Goal: Information Seeking & Learning: Find specific fact

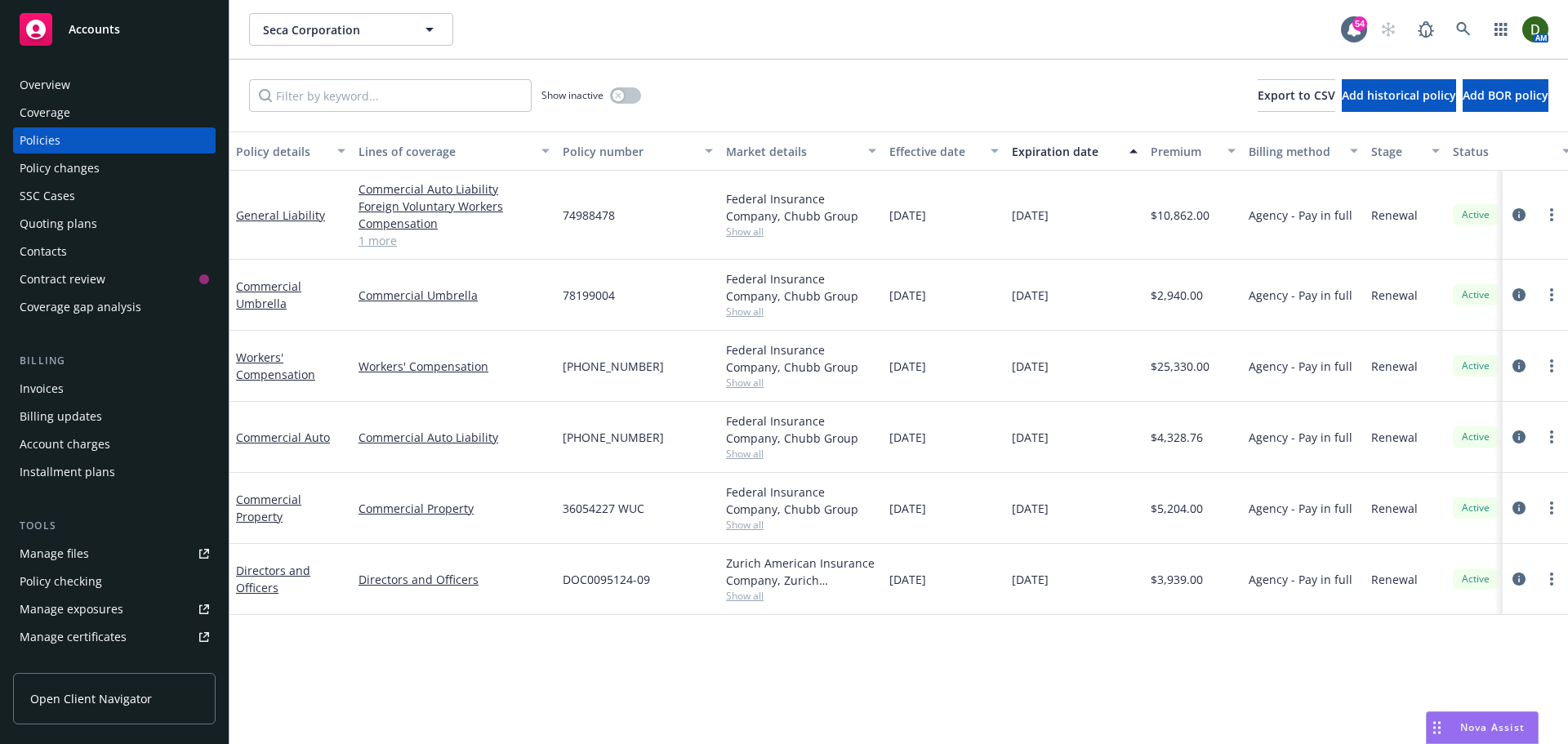
click at [152, 386] on div "Invoices" at bounding box center [115, 389] width 190 height 26
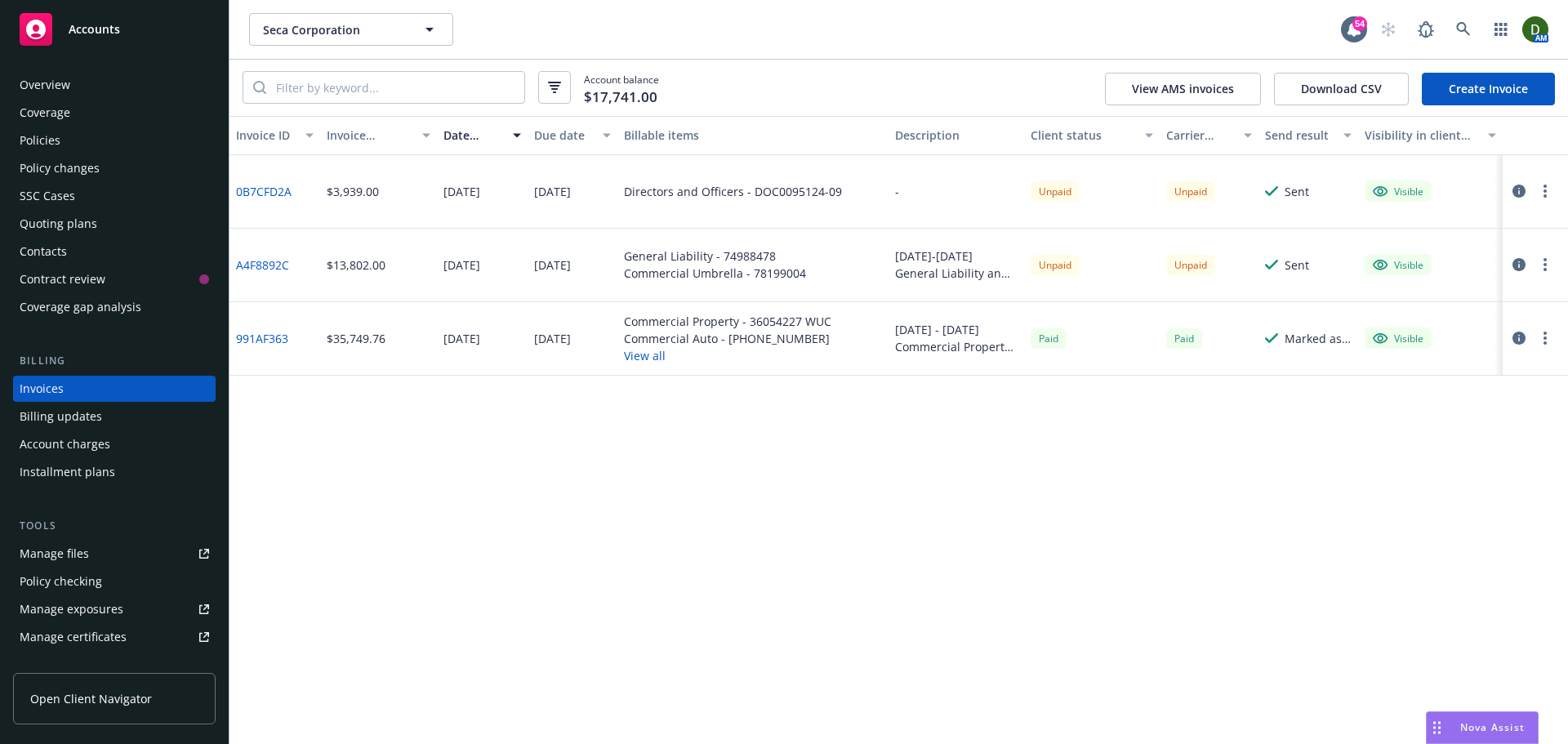
click at [1544, 268] on icon "button" at bounding box center [1545, 264] width 3 height 13
click at [1447, 421] on link "Send invoice" at bounding box center [1450, 429] width 209 height 33
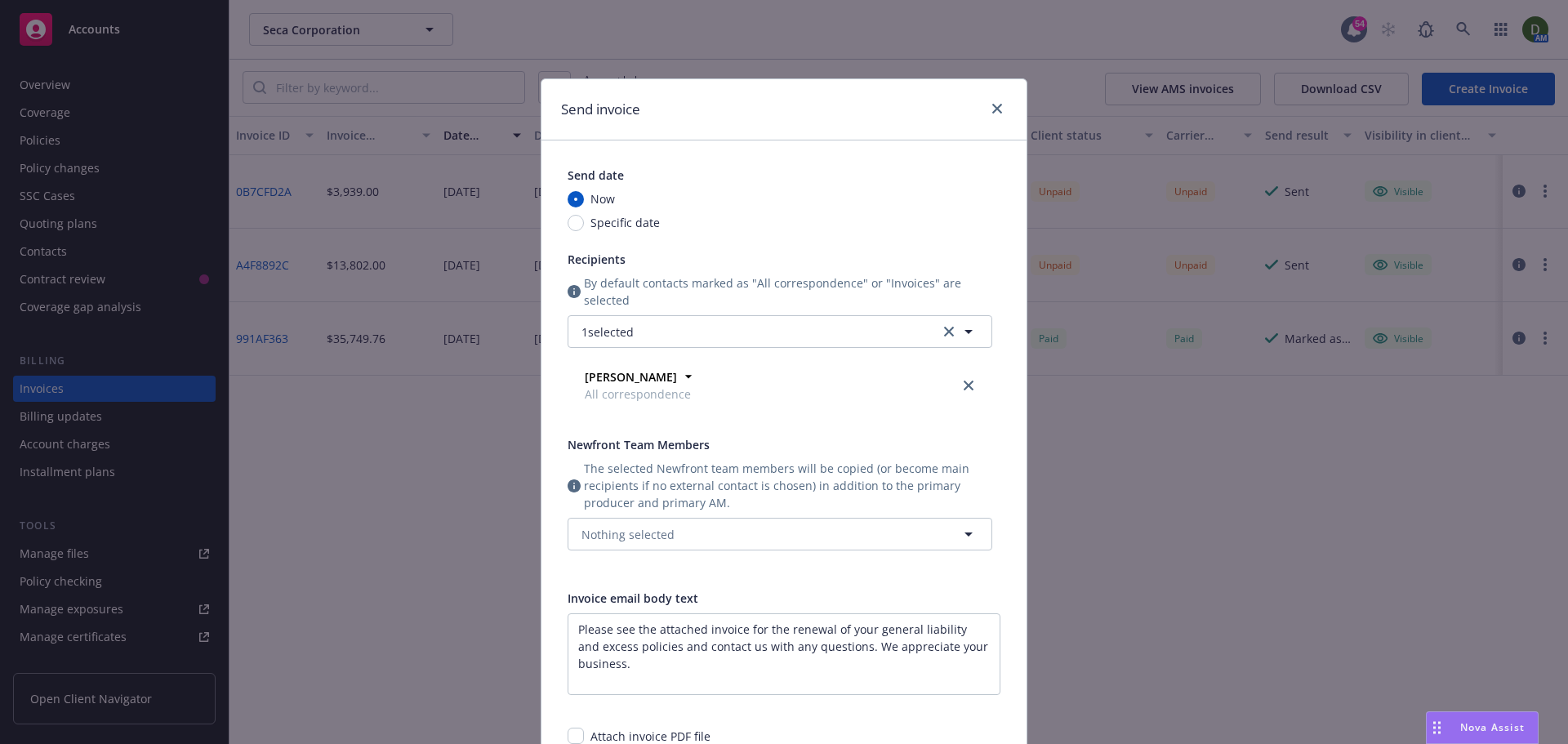
scroll to position [164, 0]
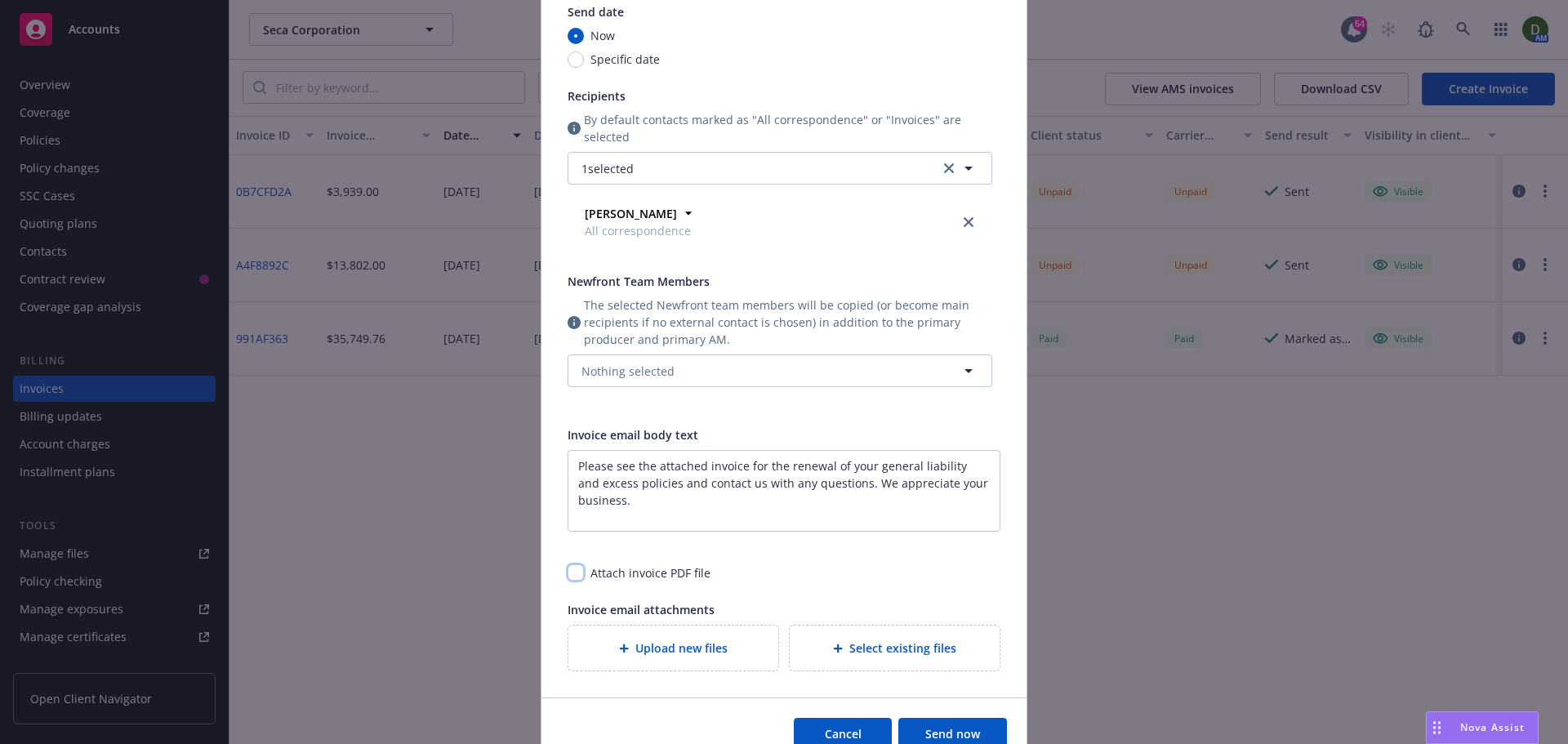
click at [570, 570] on input "checkbox" at bounding box center [576, 573] width 16 height 16
checkbox input "true"
click at [753, 344] on span "The selected Newfront team members will be copied (or become main recipients if…" at bounding box center [788, 322] width 408 height 52
click at [756, 362] on button "Nothing selected" at bounding box center [780, 371] width 425 height 33
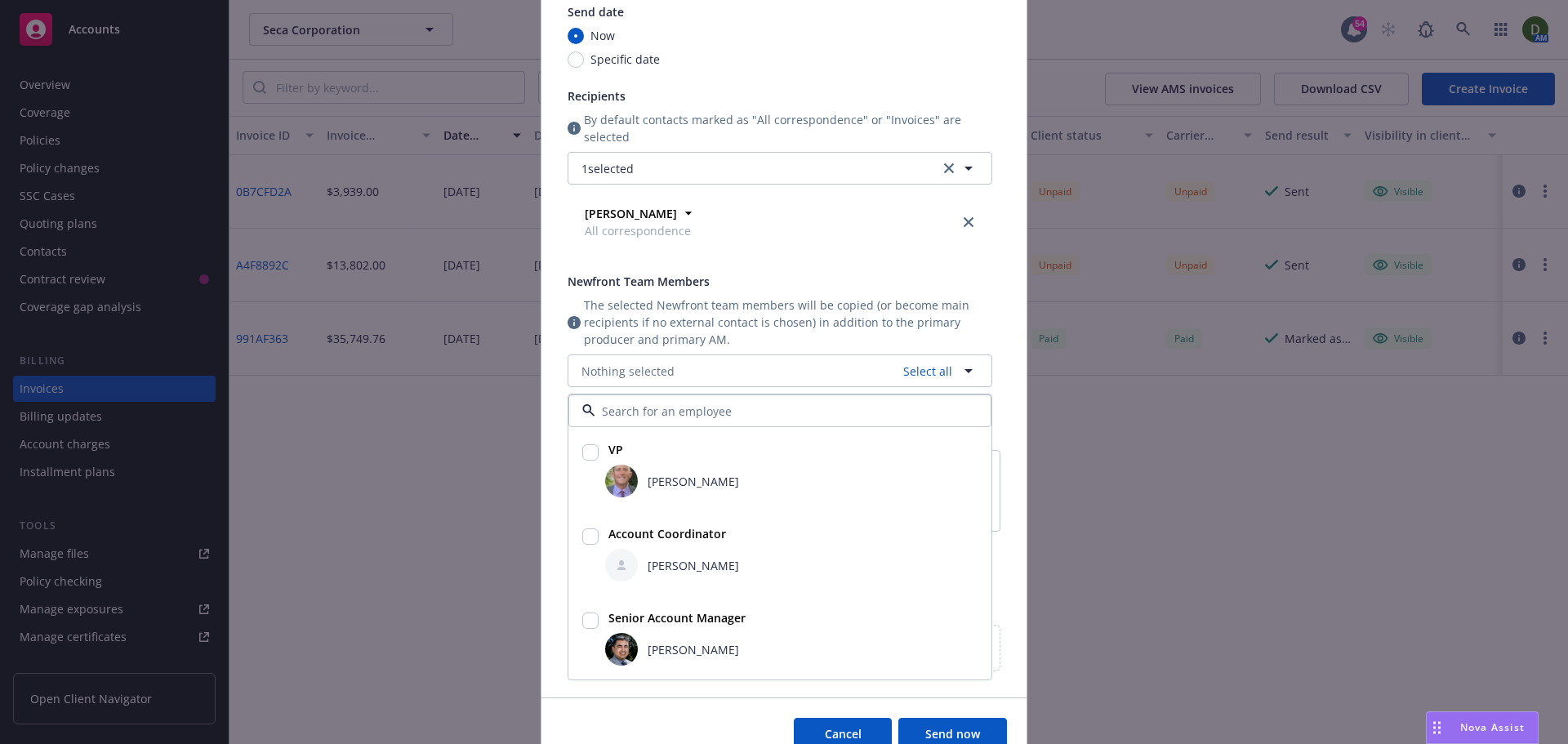
click at [731, 552] on div "[PERSON_NAME]" at bounding box center [791, 566] width 372 height 33
checkbox input "true"
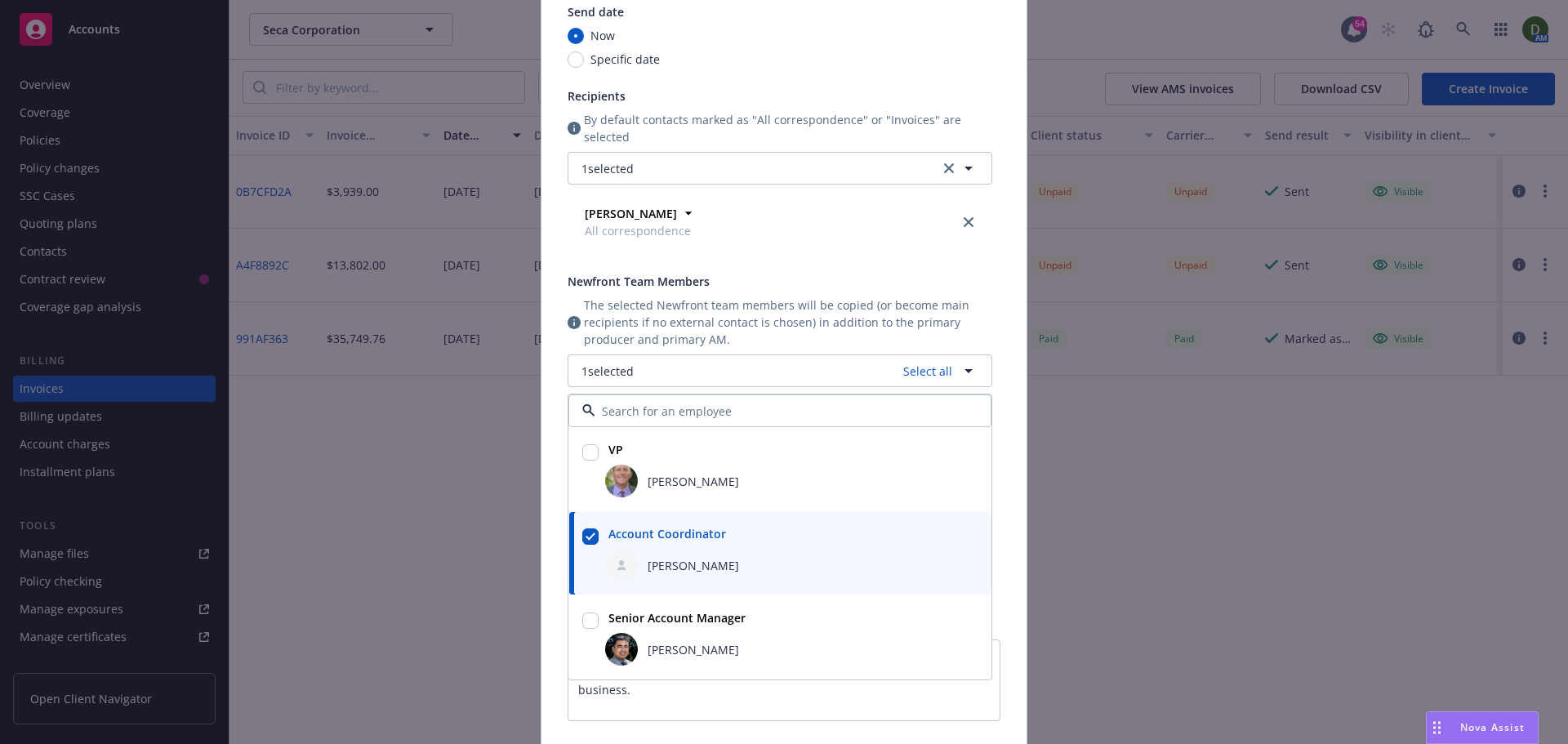
drag, startPoint x: 876, startPoint y: 276, endPoint x: 880, endPoint y: 288, distance: 12.6
click at [880, 282] on div "Newfront Team Members" at bounding box center [780, 281] width 425 height 17
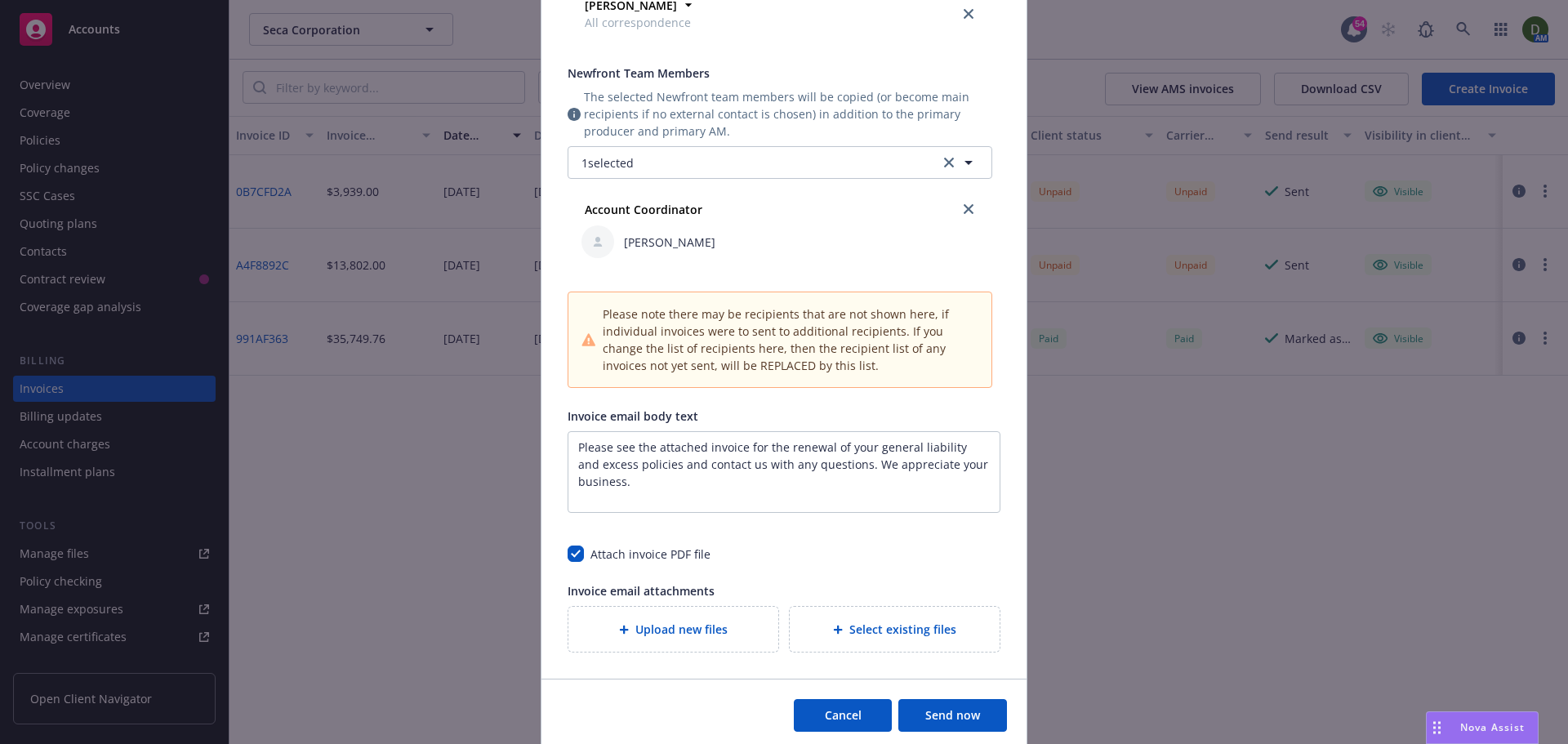
scroll to position [458, 0]
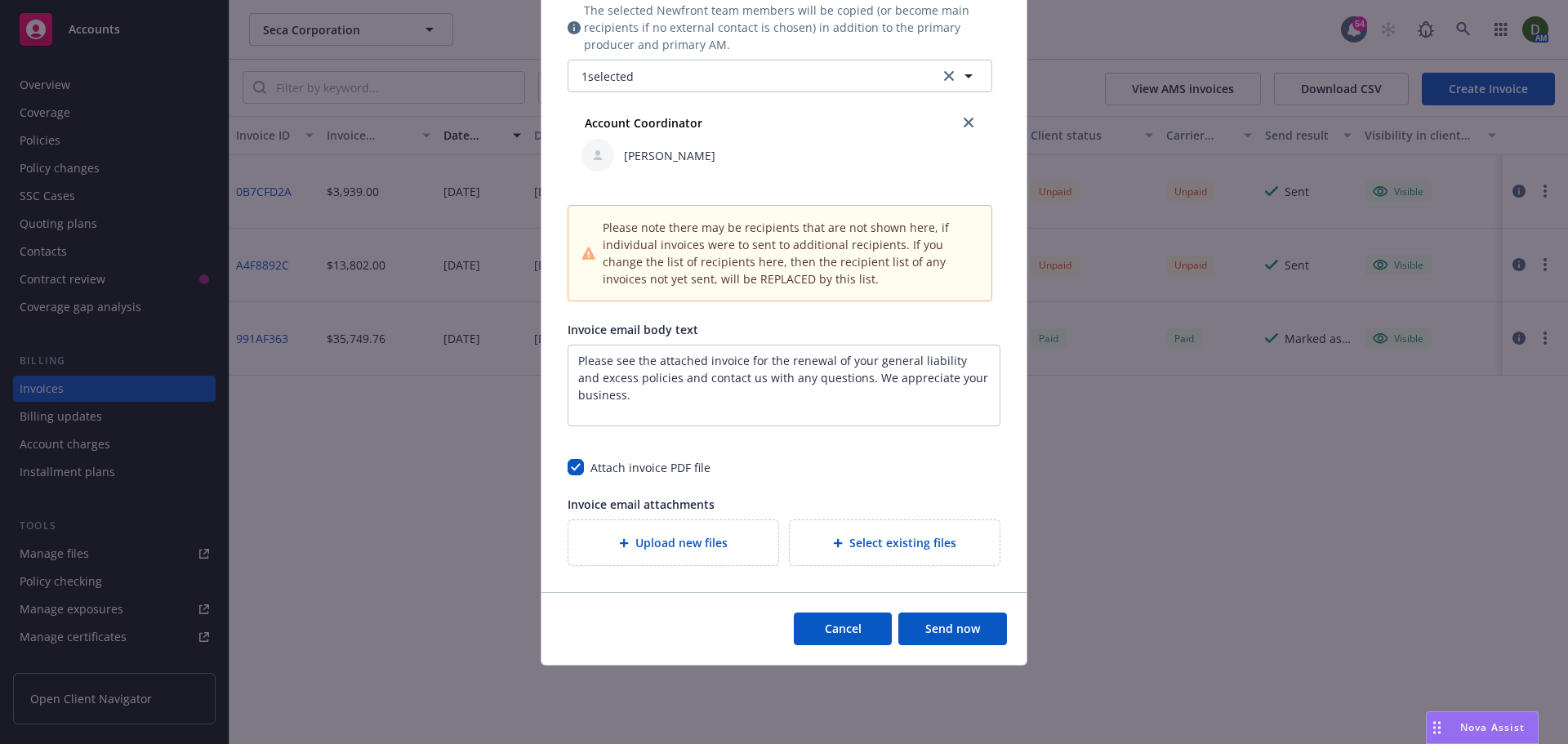
click at [918, 628] on button "Send now" at bounding box center [953, 629] width 109 height 33
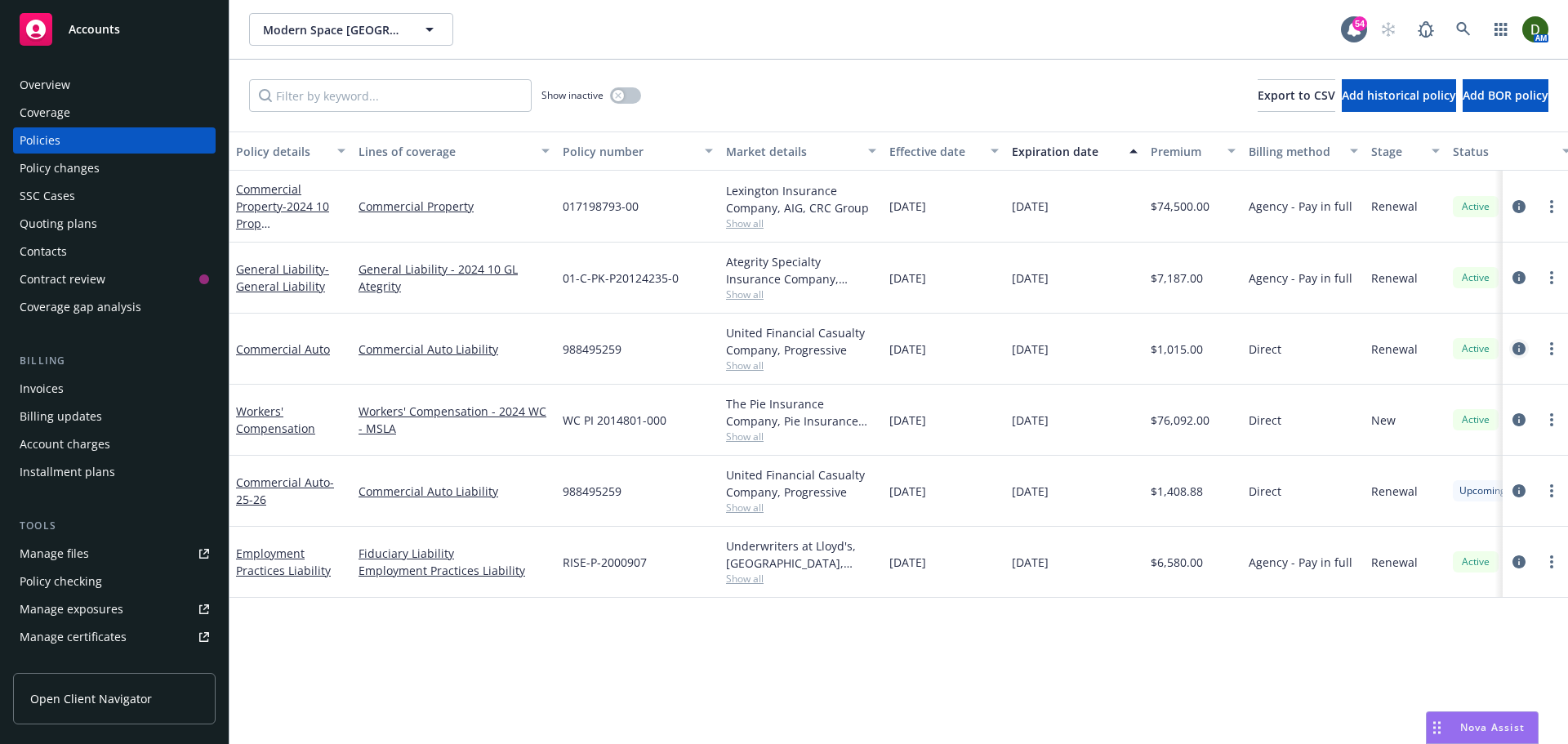
click at [1519, 345] on icon "circleInformation" at bounding box center [1519, 349] width 13 height 13
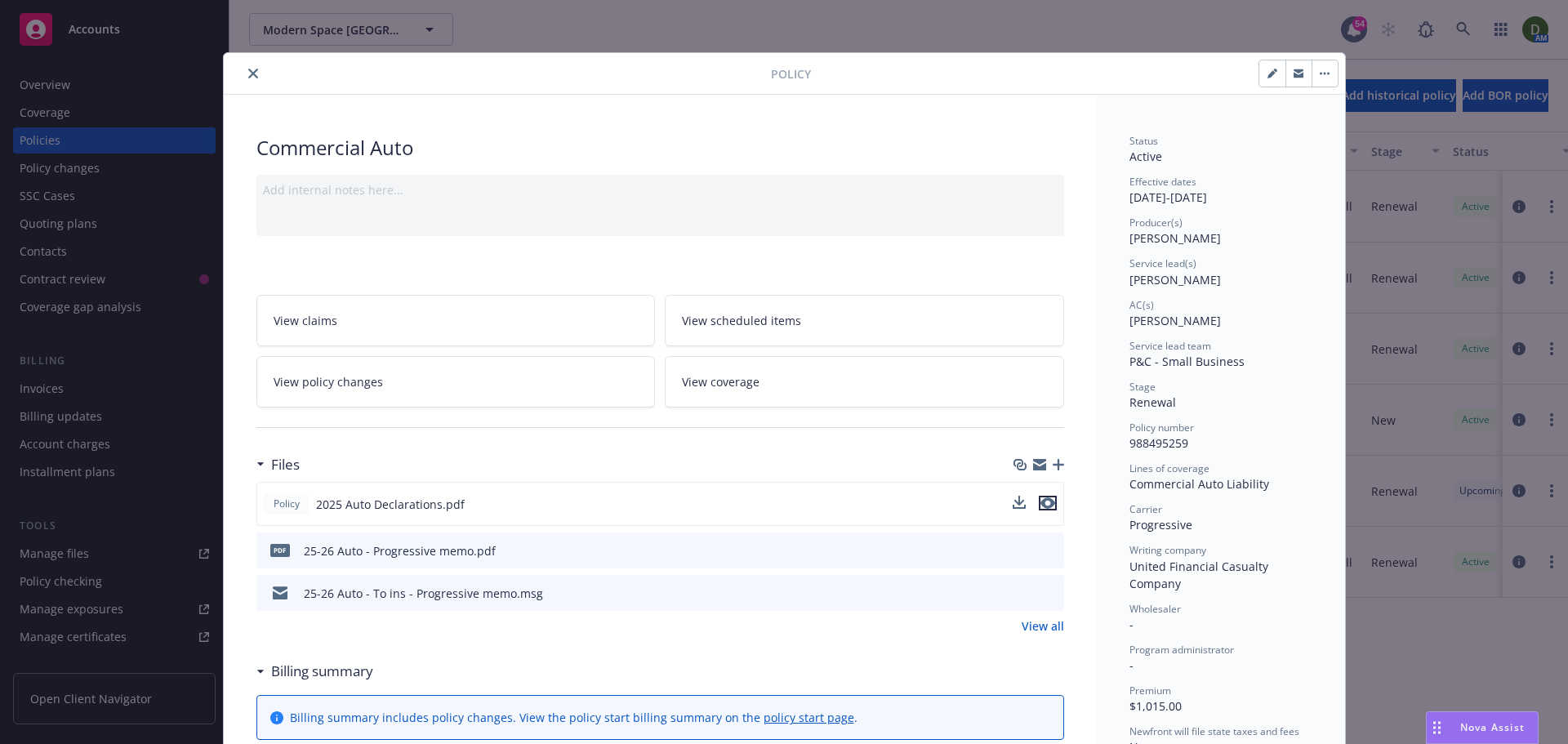
click at [1042, 500] on icon "preview file" at bounding box center [1048, 503] width 15 height 11
click at [246, 68] on button "close" at bounding box center [253, 74] width 20 height 20
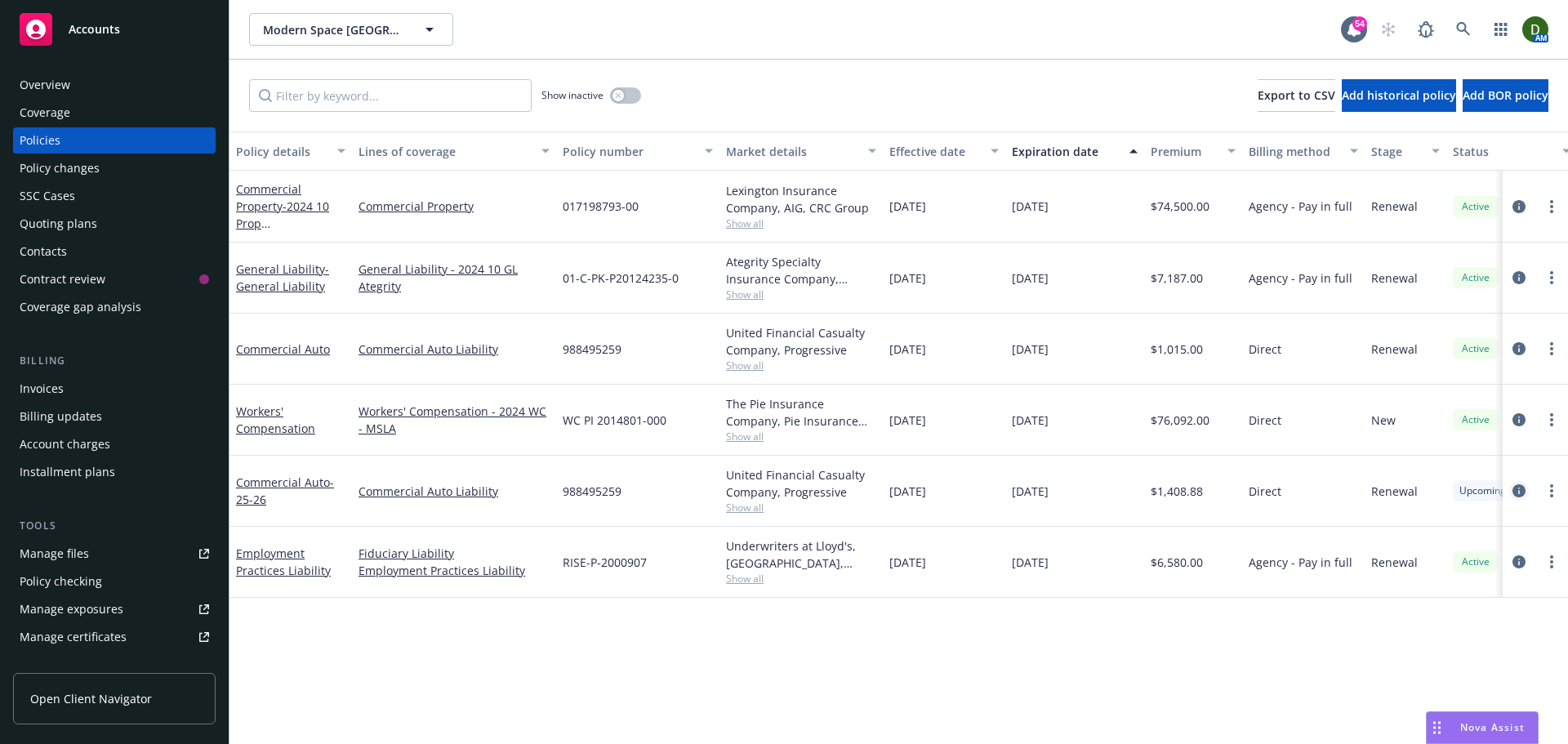
click at [1525, 490] on icon "circleInformation" at bounding box center [1519, 491] width 13 height 13
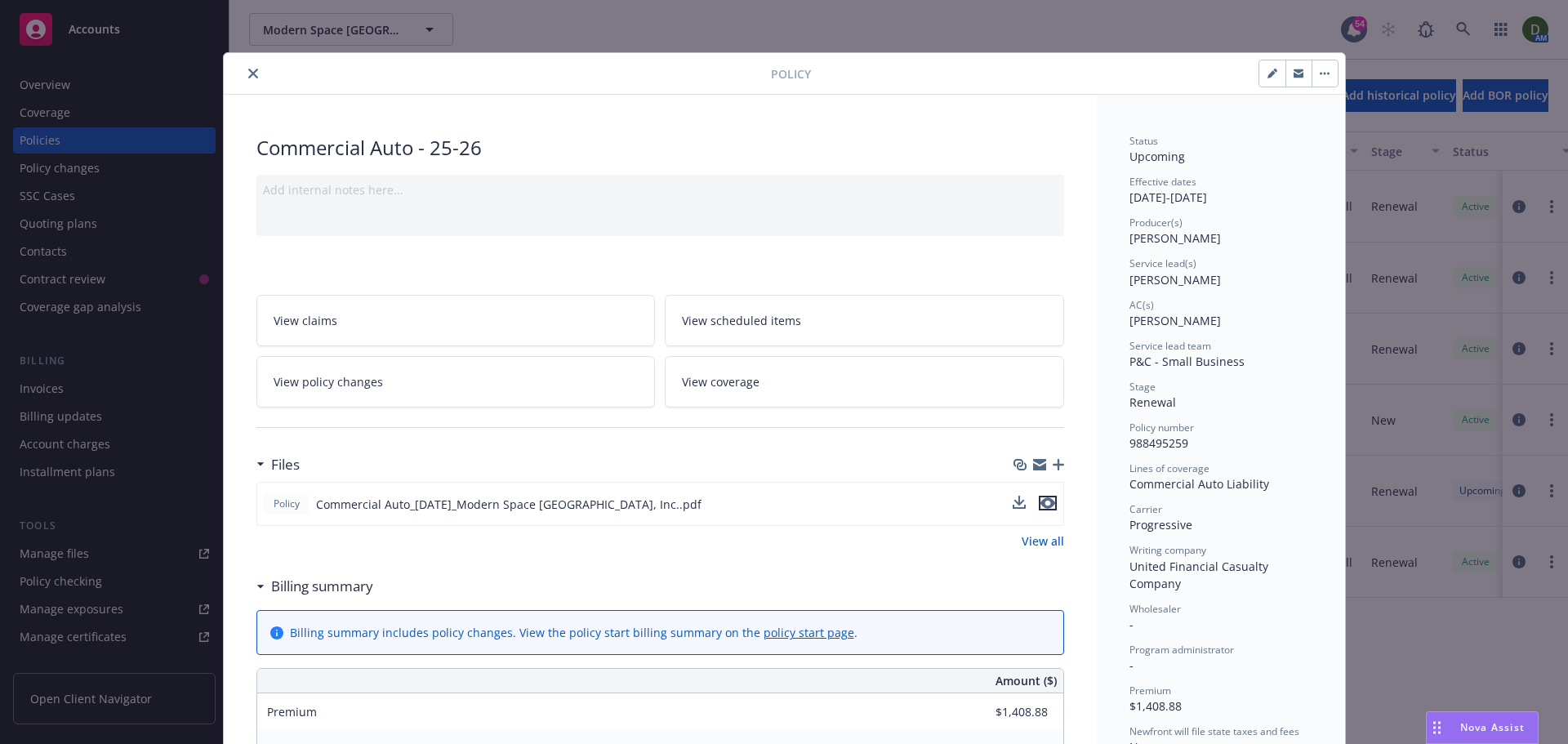
click at [1049, 507] on button "preview file" at bounding box center [1048, 503] width 18 height 15
click at [248, 70] on icon "close" at bounding box center [253, 74] width 10 height 10
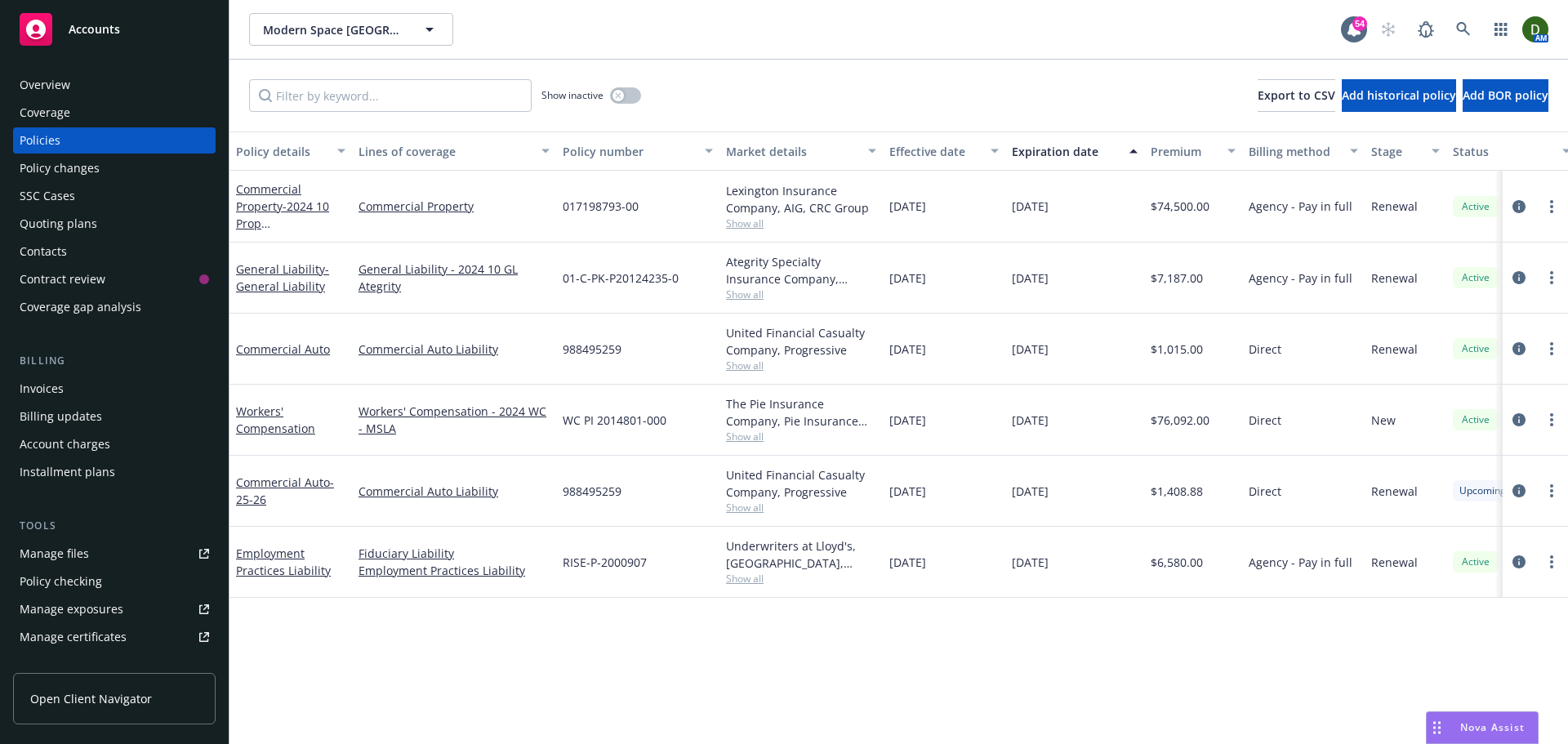
drag, startPoint x: 1206, startPoint y: 349, endPoint x: 1136, endPoint y: 350, distance: 70.0
click at [1136, 350] on div "Commercial Auto Commercial Auto Liability 988495259 United Financial Casualty C…" at bounding box center [1017, 349] width 1576 height 71
copy div "$1,015.00"
drag, startPoint x: 1215, startPoint y: 491, endPoint x: 1145, endPoint y: 491, distance: 70.0
click at [1145, 491] on div "$1,408.88" at bounding box center [1193, 491] width 98 height 71
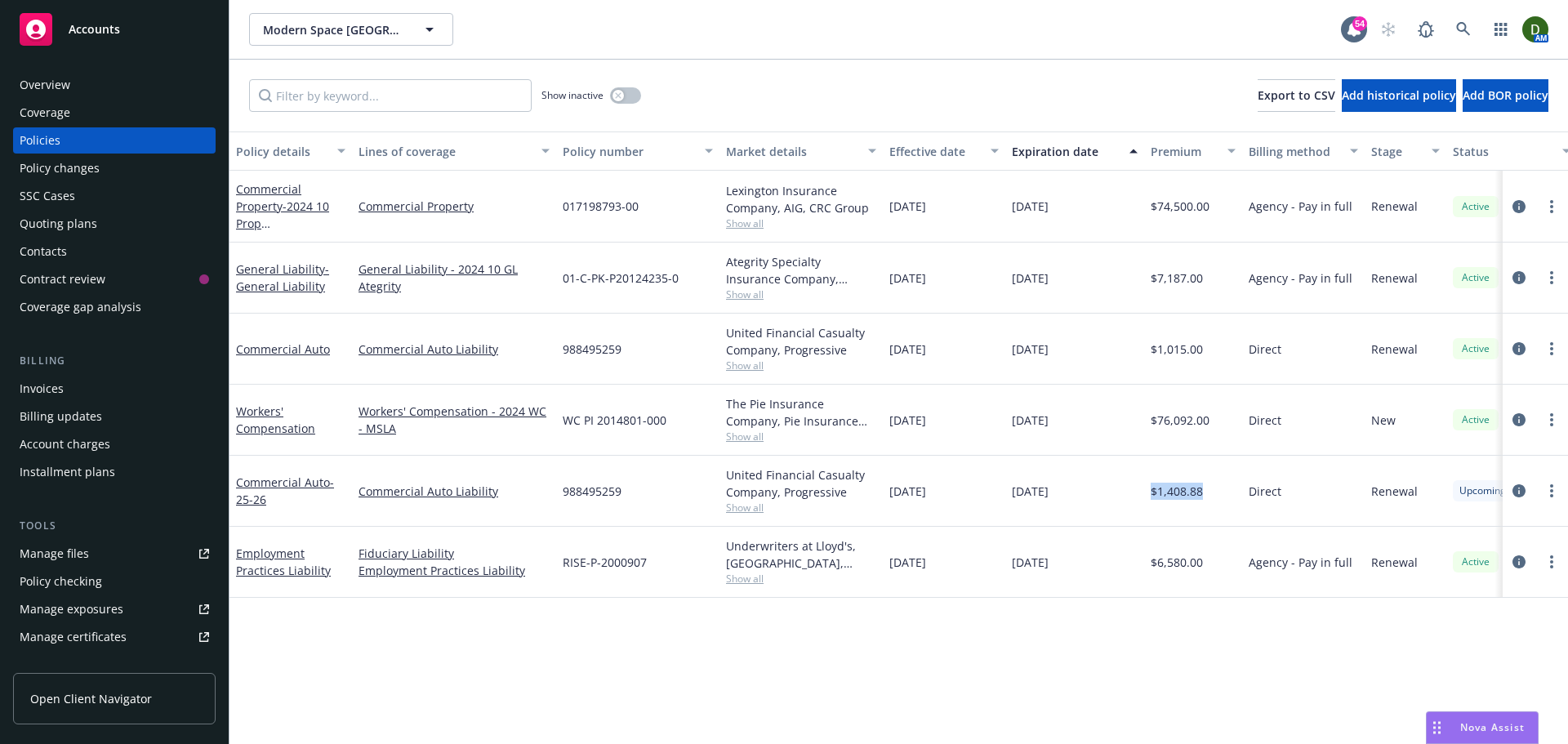
copy span "$1,408.88"
